Goal: Task Accomplishment & Management: Manage account settings

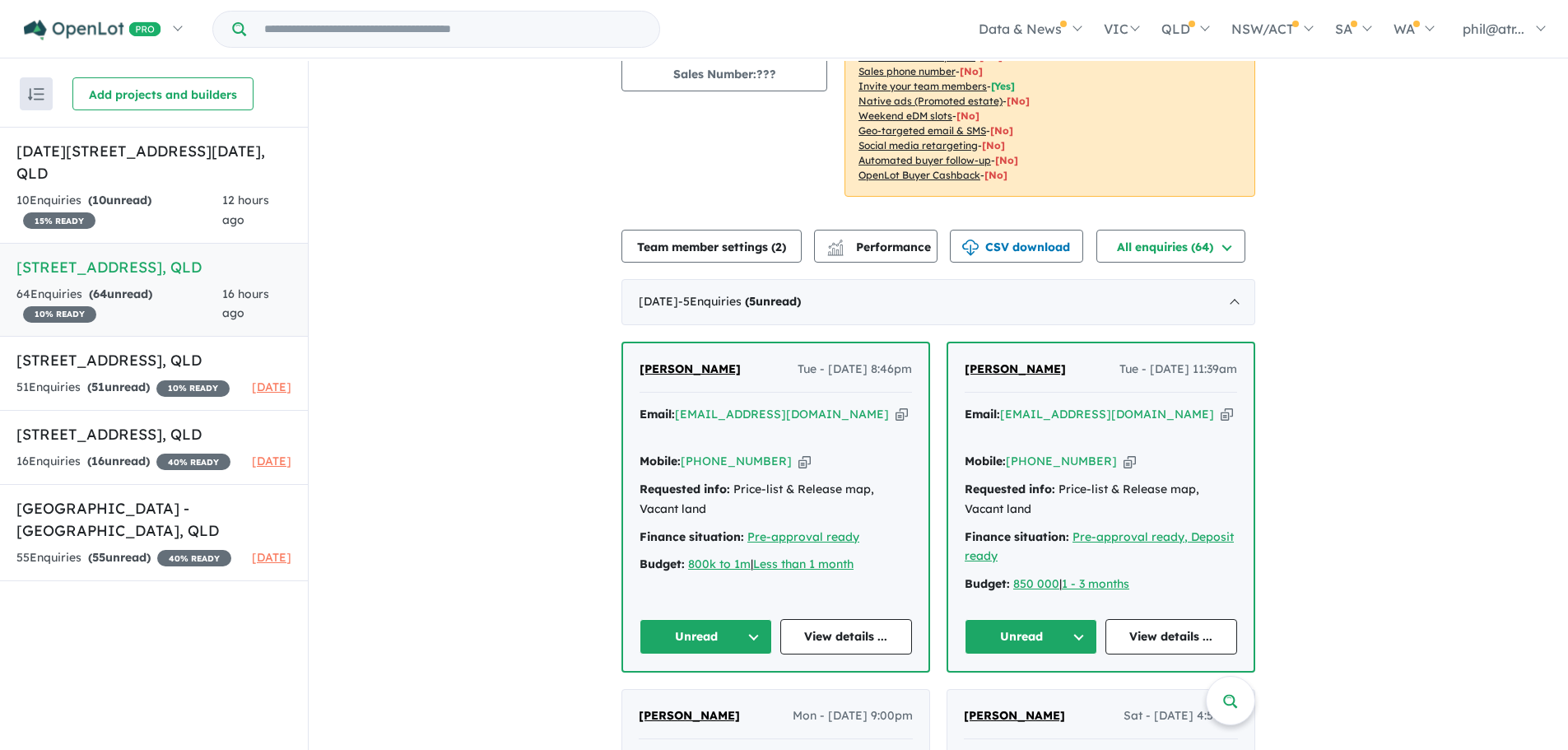
scroll to position [246, 0]
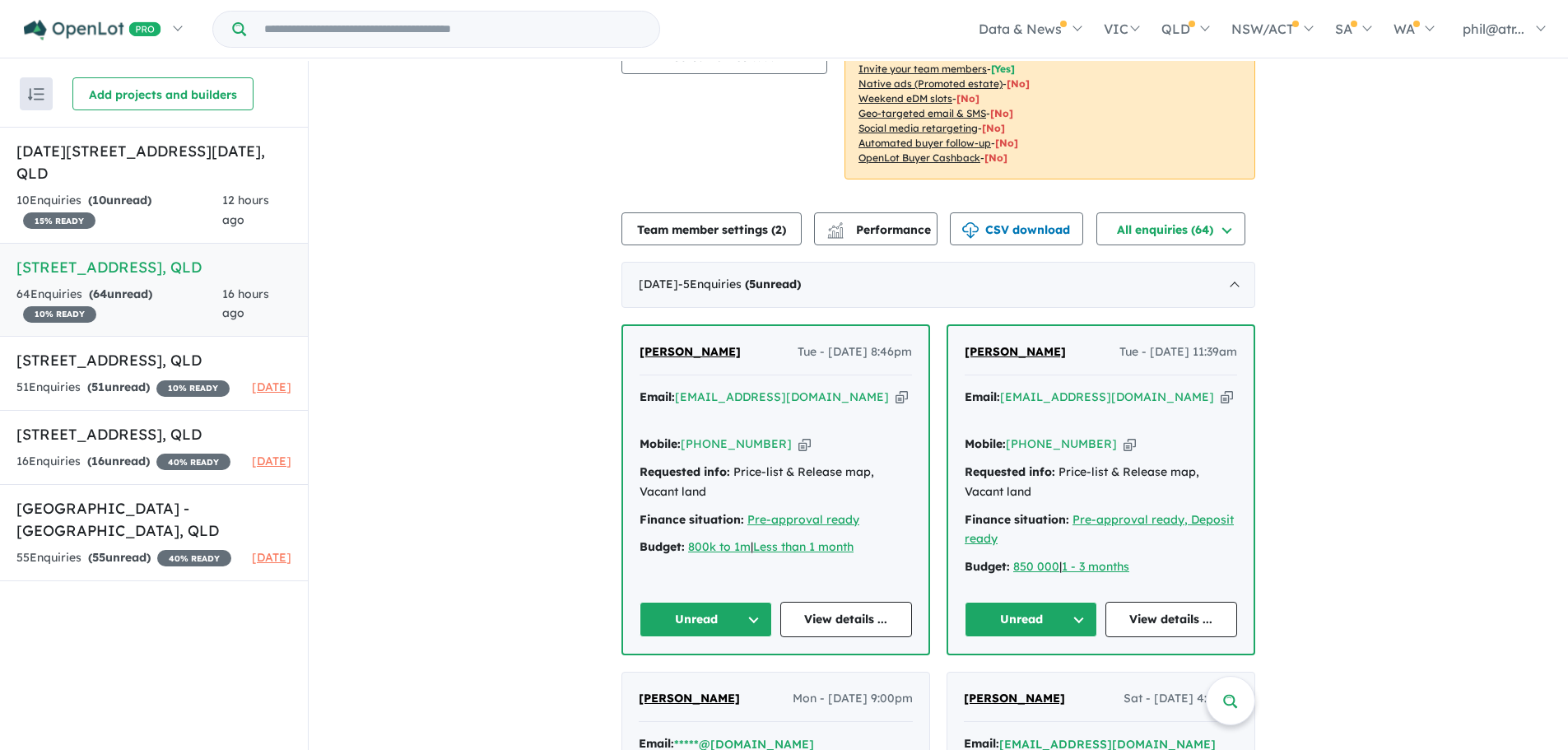
click at [799, 436] on icon "button" at bounding box center [804, 444] width 13 height 17
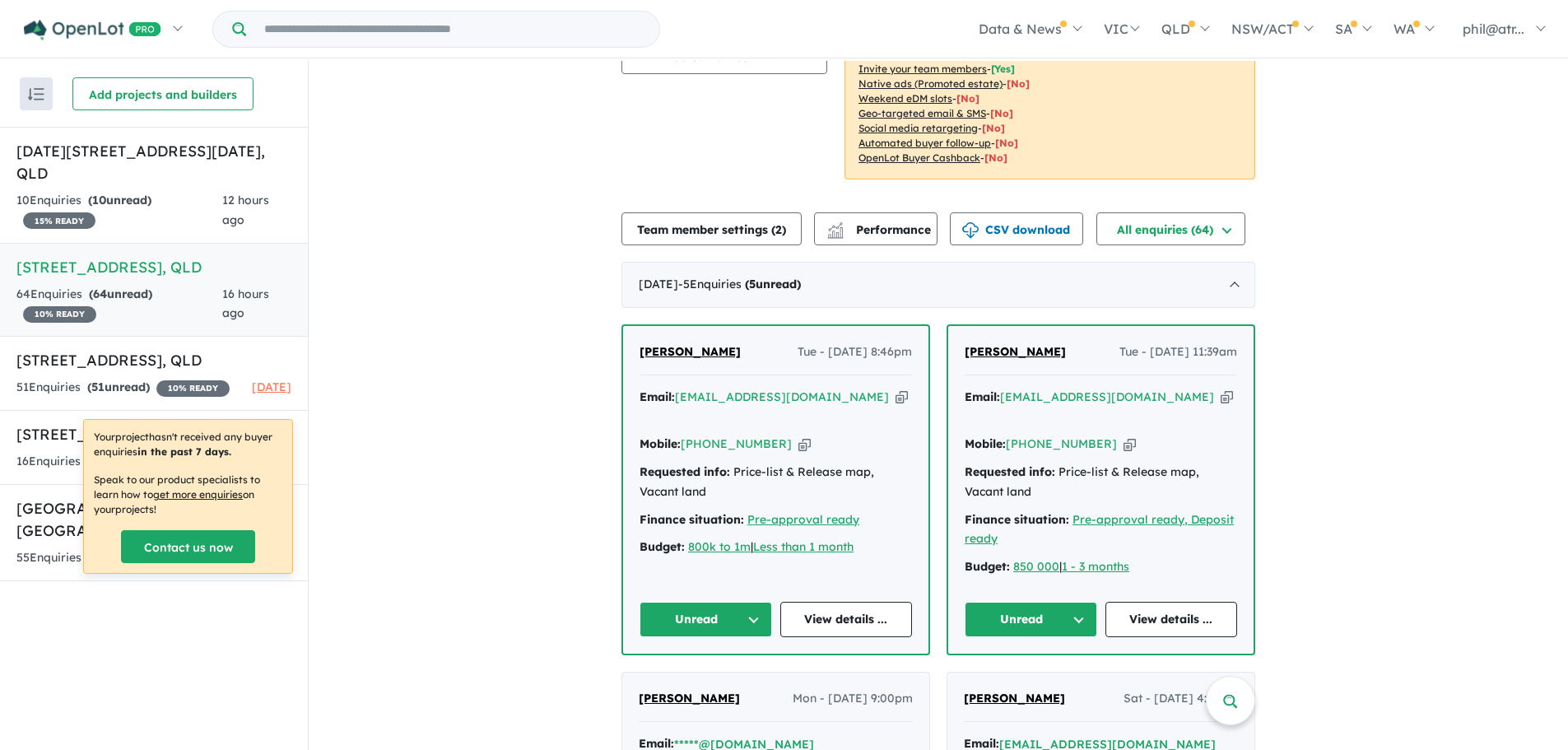
click at [1124, 436] on icon "button" at bounding box center [1129, 444] width 13 height 17
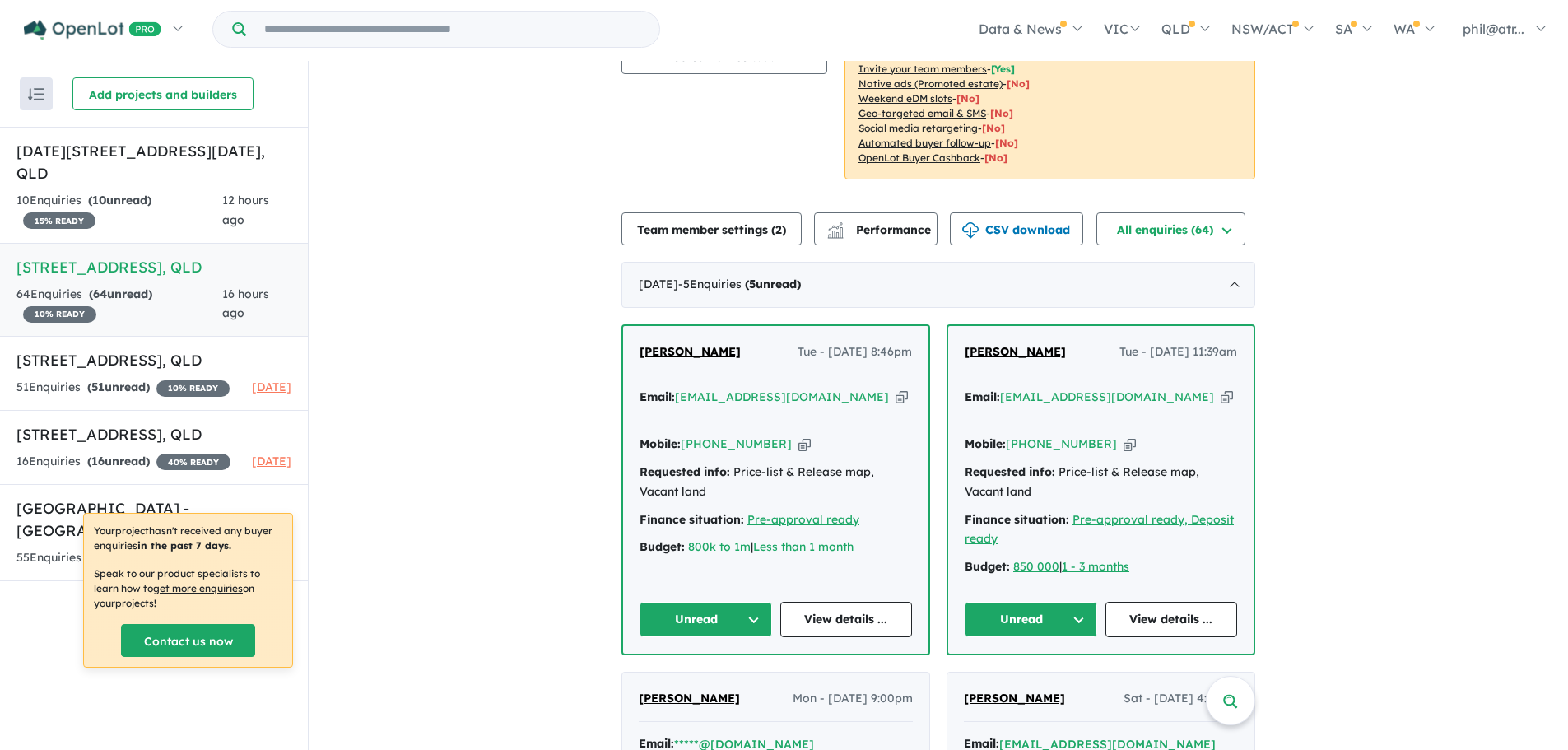
scroll to position [0, 0]
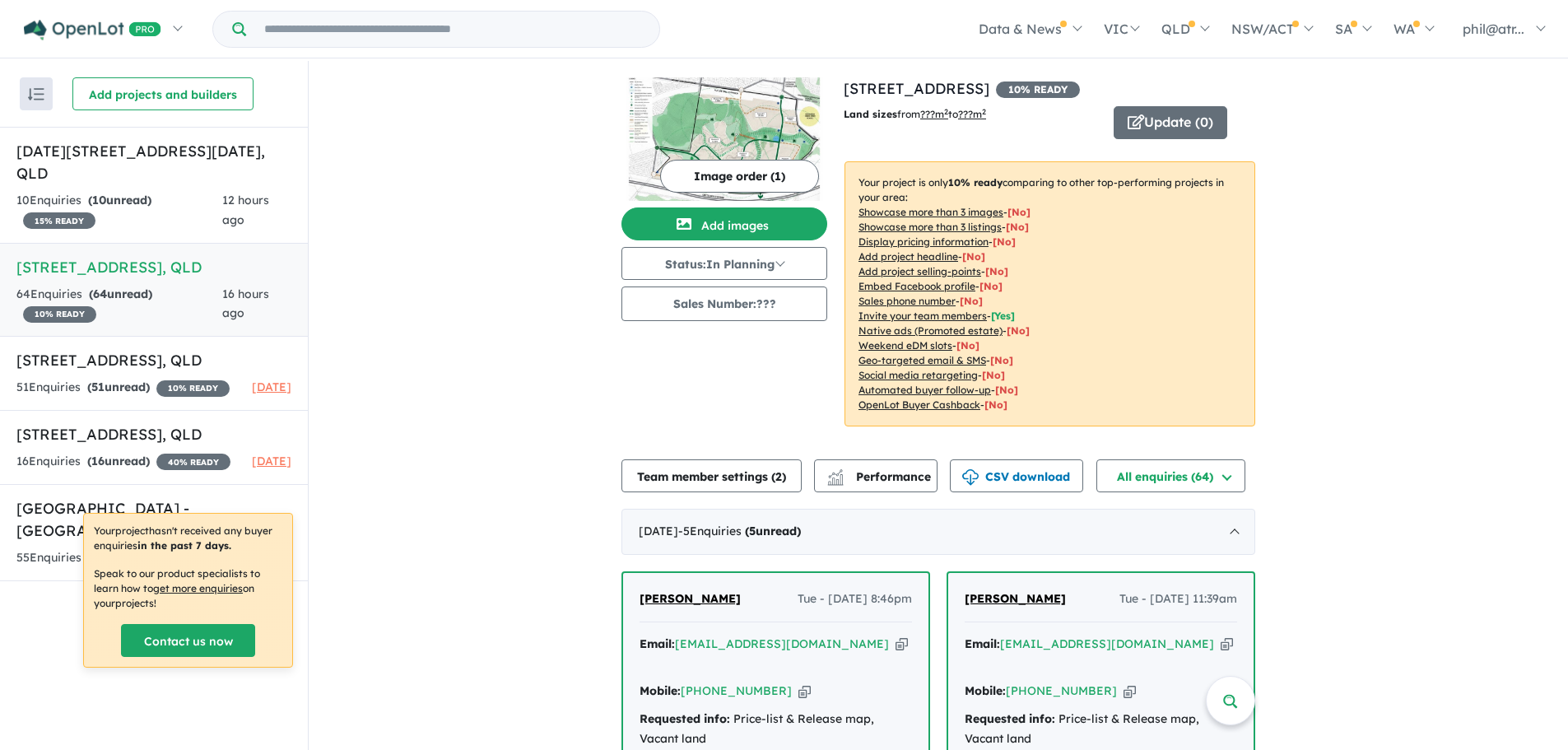
click at [276, 703] on div "Recent enquiries first Most unread enquiries first Most enquiries first By name…" at bounding box center [153, 407] width 308 height 691
click at [130, 713] on div "Recent enquiries first Most unread enquiries first Most enquiries first By name…" at bounding box center [153, 407] width 308 height 691
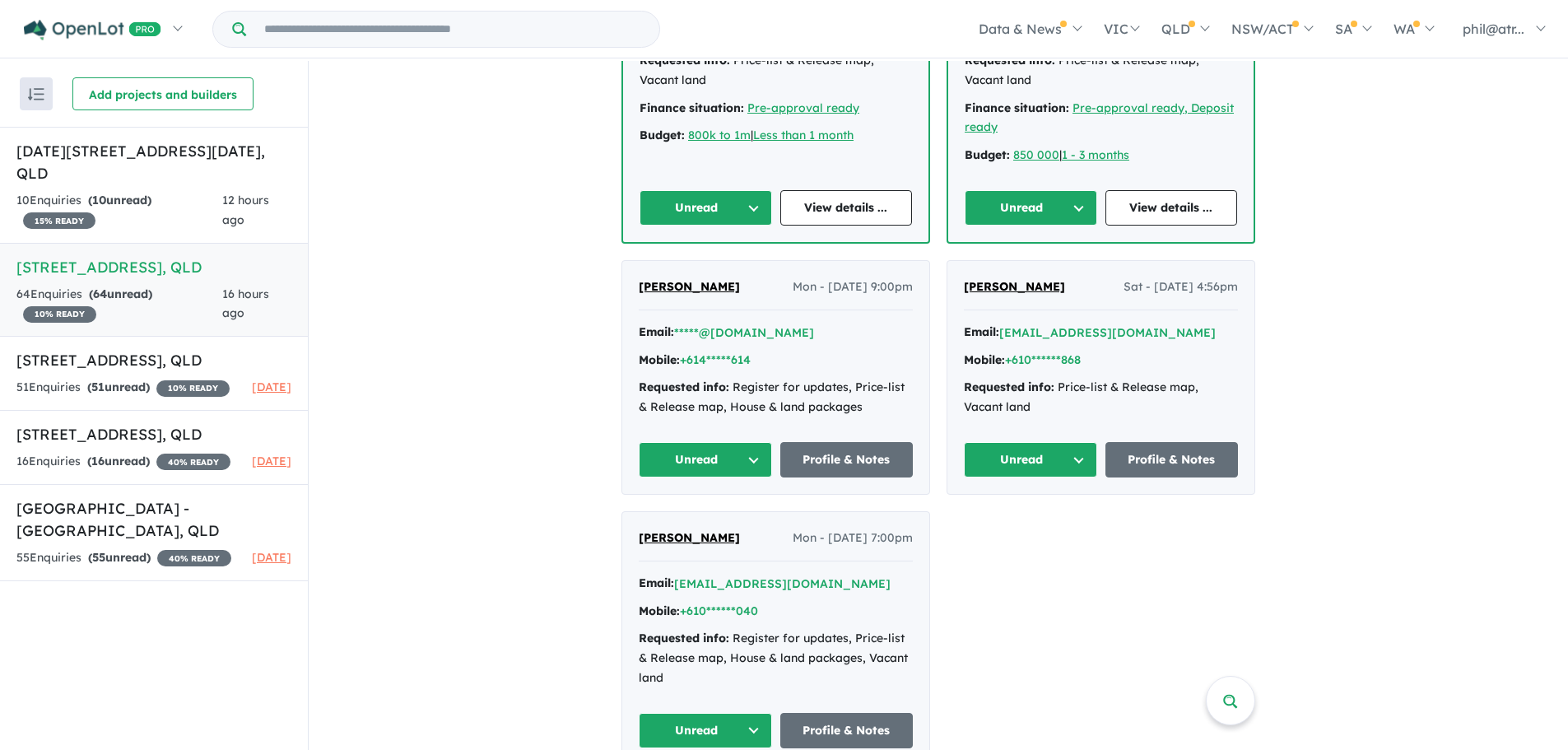
scroll to position [740, 0]
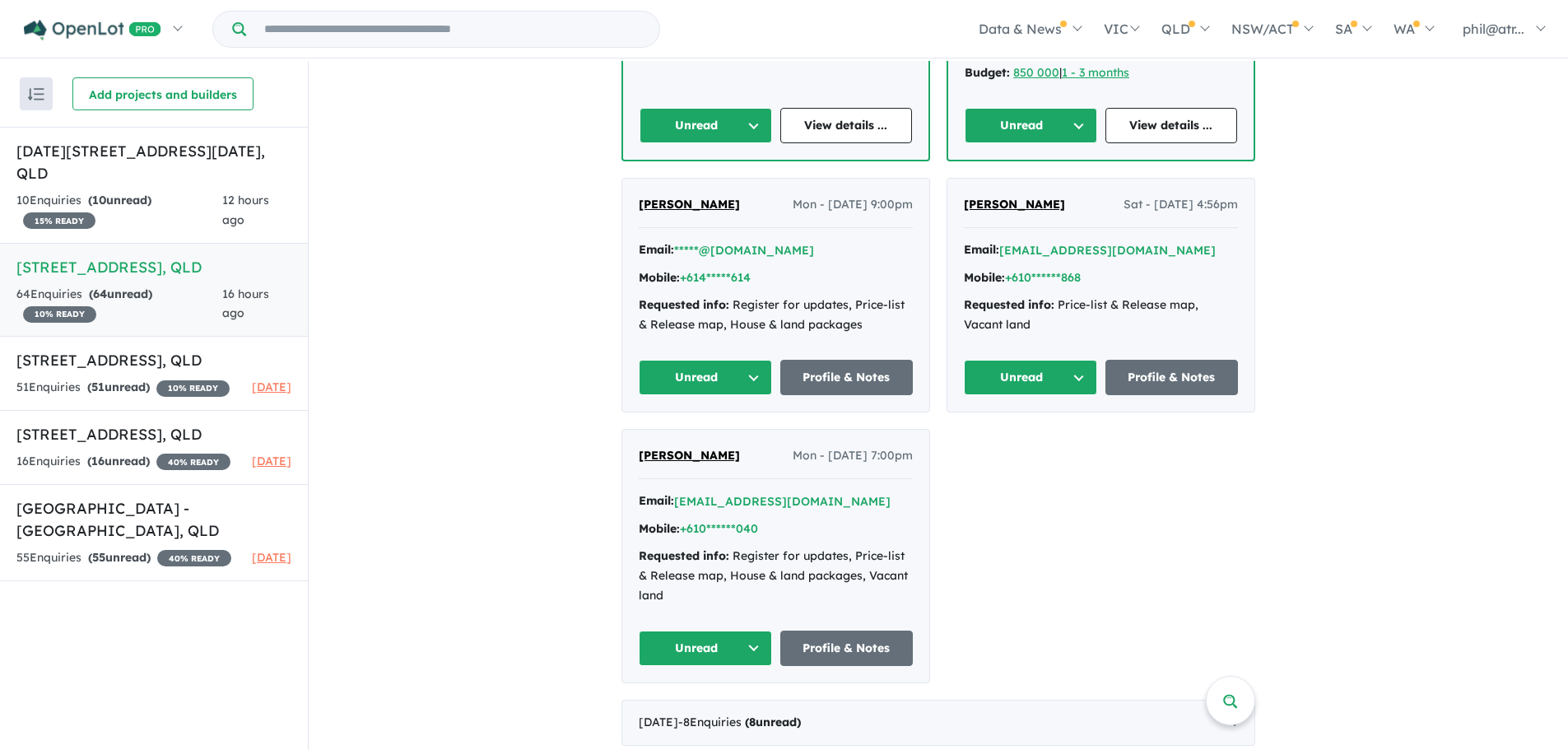
drag, startPoint x: 1558, startPoint y: 405, endPoint x: 1559, endPoint y: 431, distance: 26.0
click at [1559, 431] on div "View 5 projects in your account [STREET_ADDRESS] 10 % READY Land sizes from ???…" at bounding box center [938, 407] width 1259 height 691
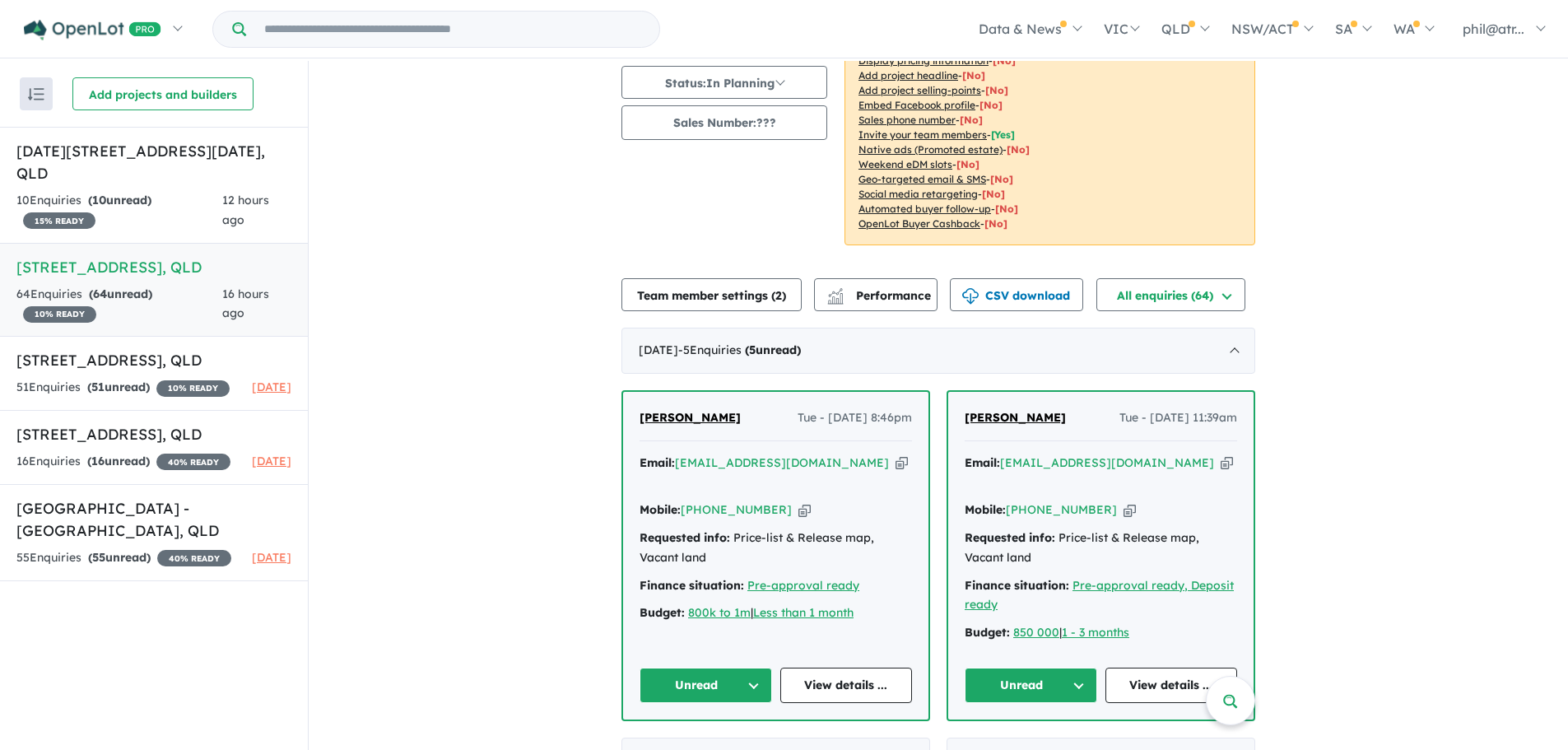
scroll to position [182, 0]
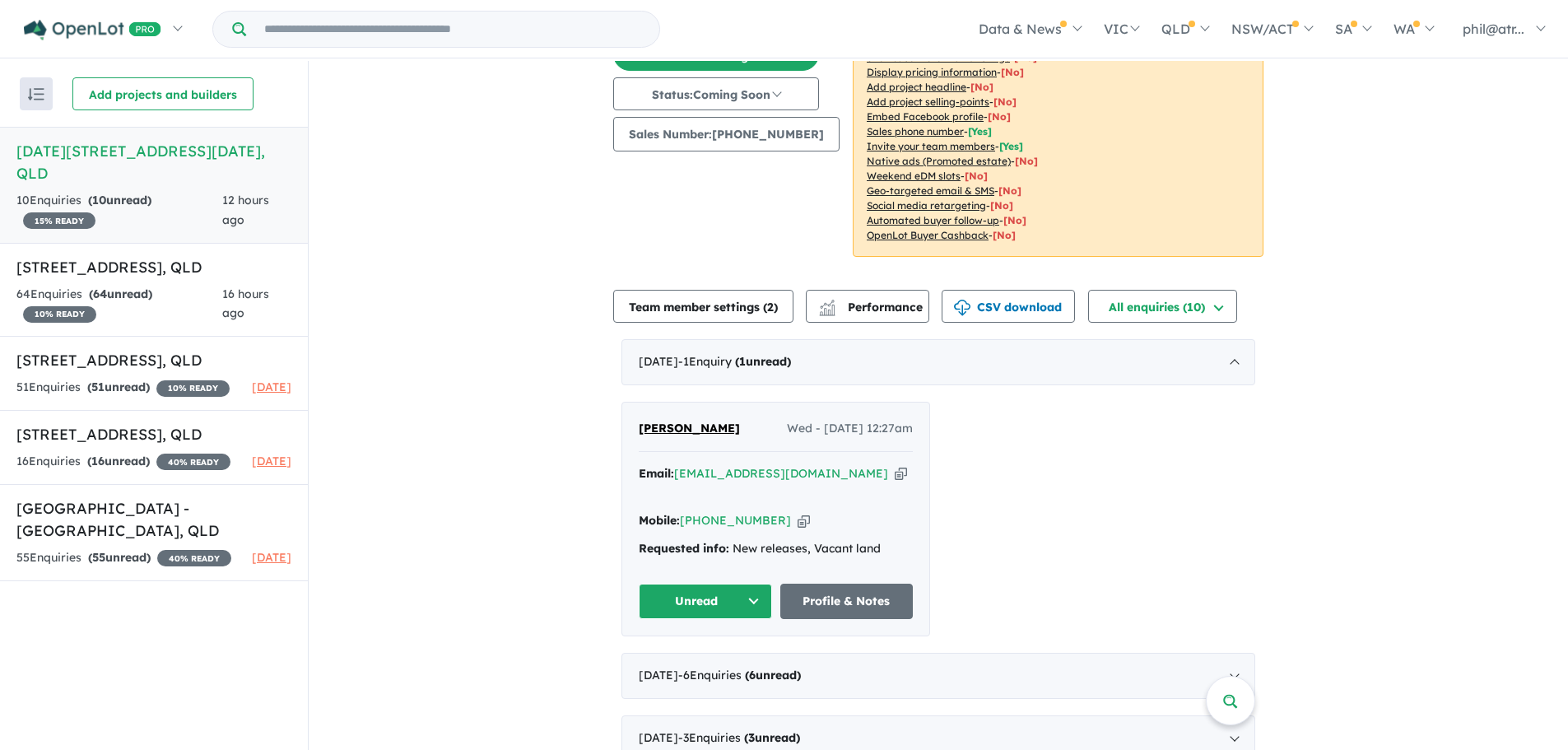
scroll to position [176, 0]
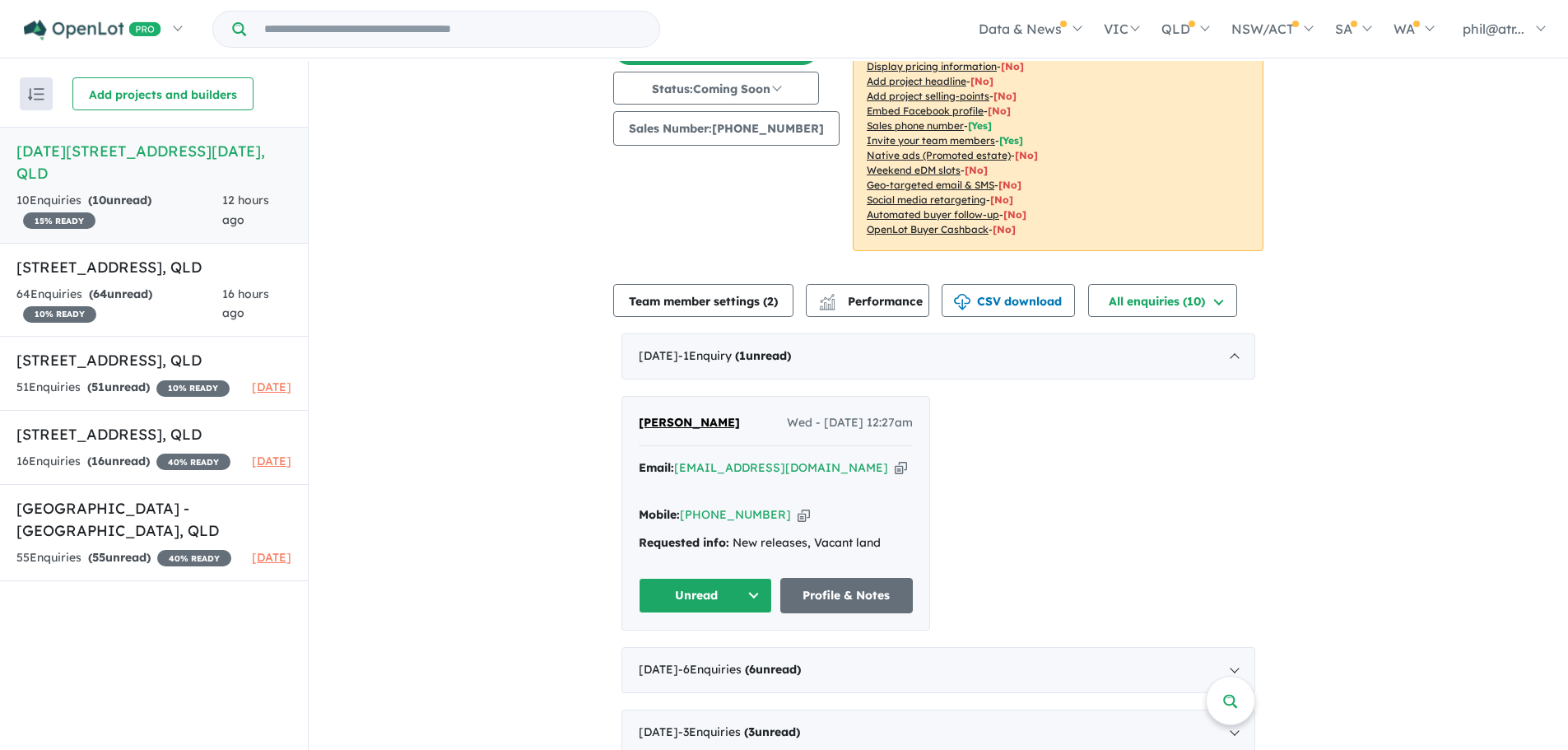
click at [798, 506] on icon "button" at bounding box center [803, 515] width 13 height 17
